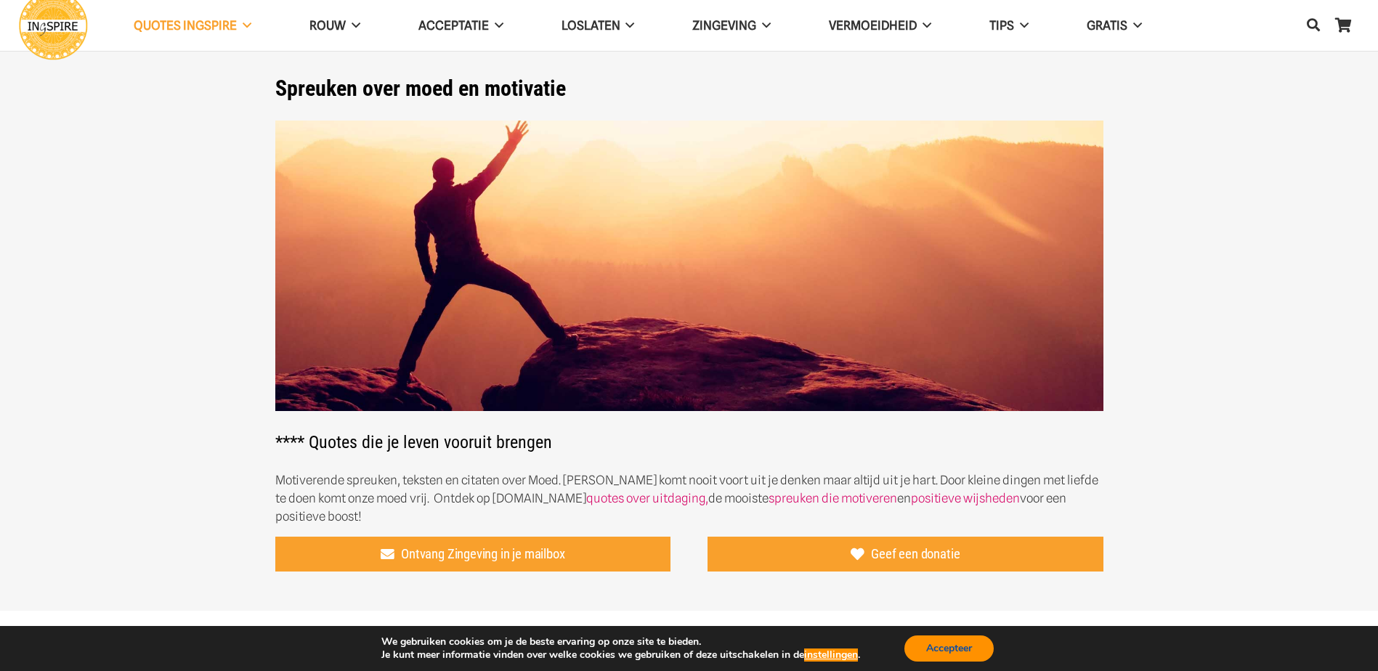
click at [939, 647] on button "Accepteer" at bounding box center [948, 649] width 89 height 26
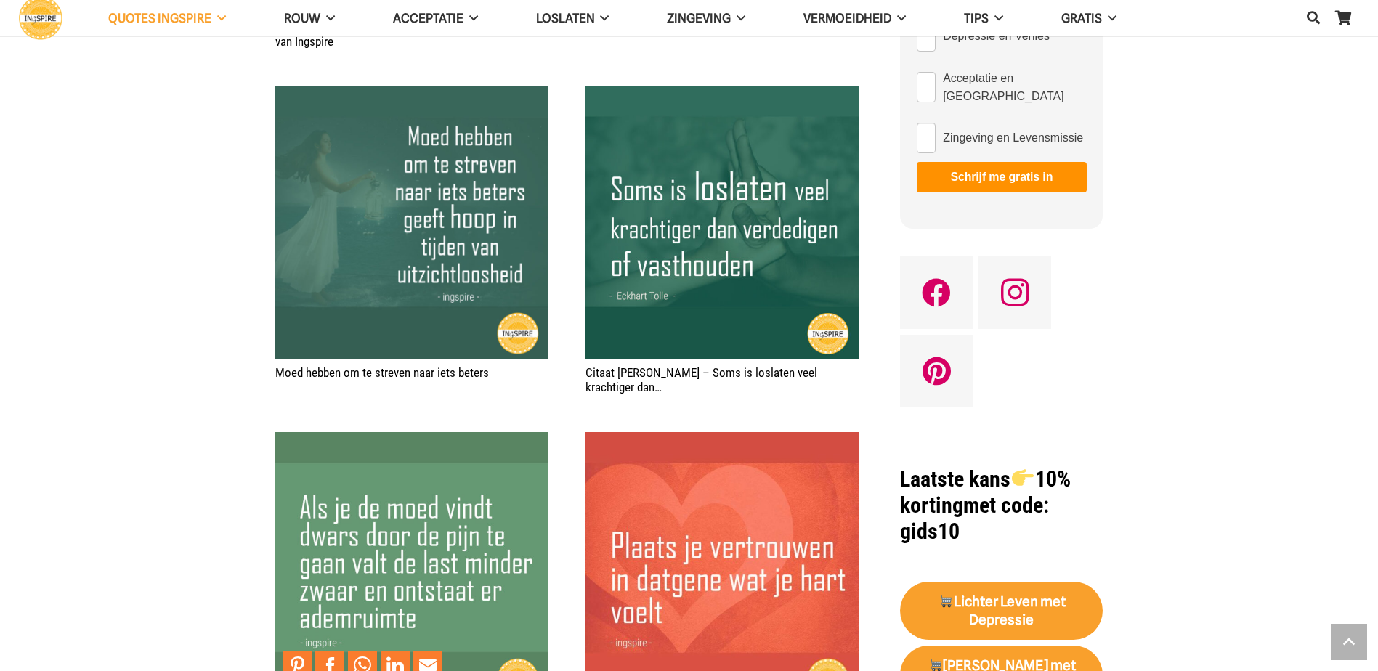
scroll to position [944, 0]
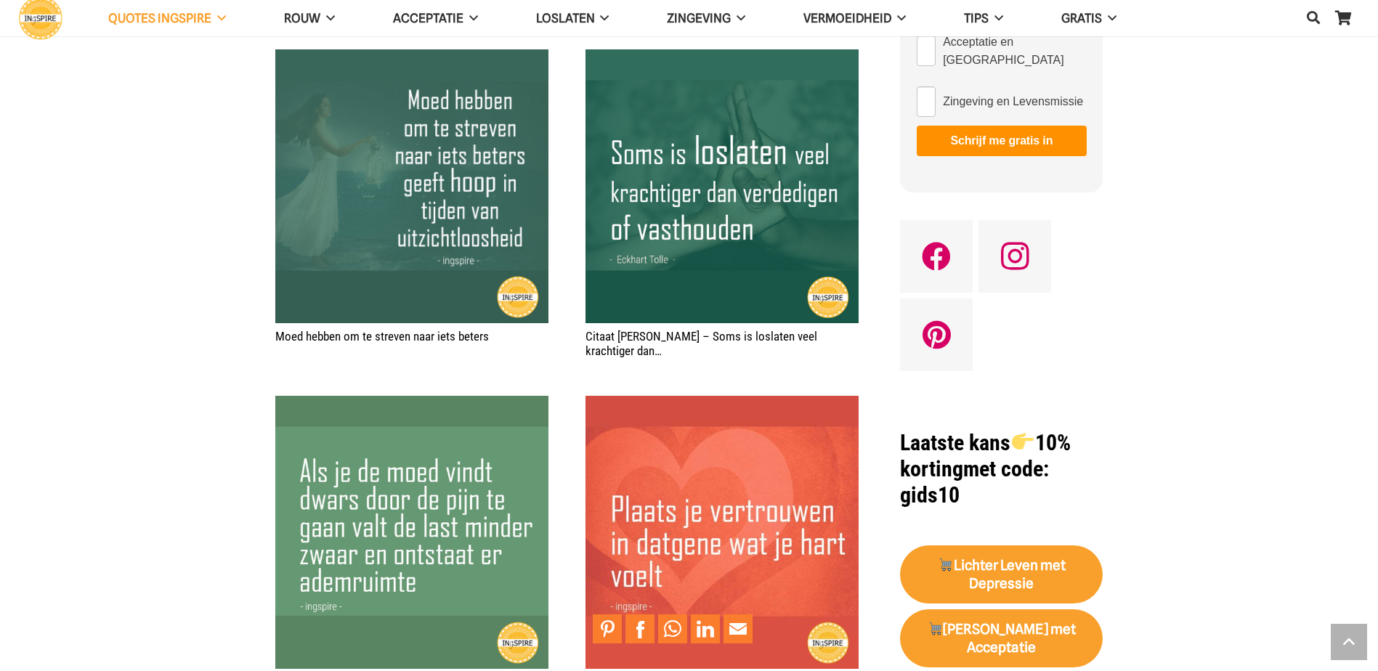
click at [823, 627] on img "Citaat Ingspire: Plaats je vertrouwen in datgene wat je hart voelt" at bounding box center [722, 532] width 273 height 273
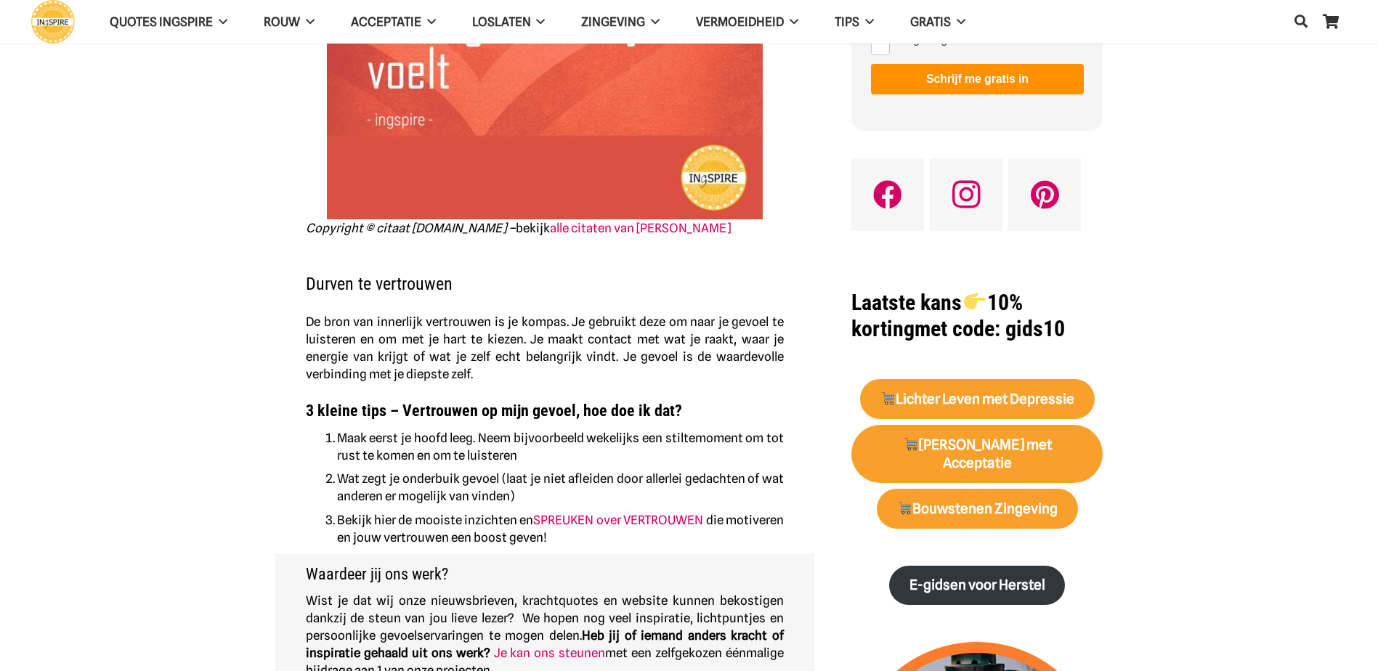
scroll to position [291, 0]
